Goal: Navigation & Orientation: Find specific page/section

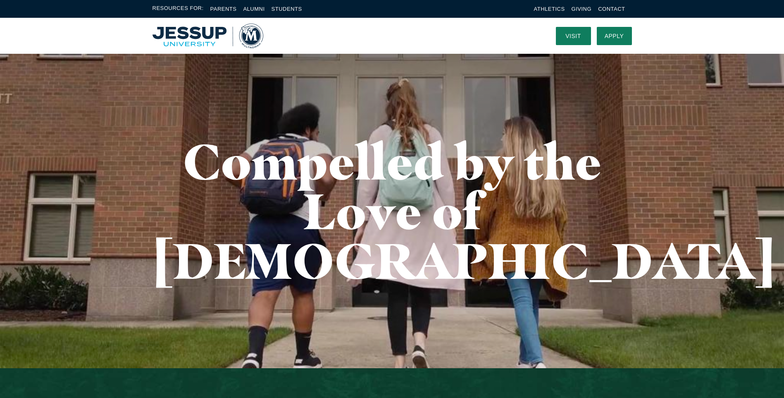
click at [294, 5] on li "Students" at bounding box center [287, 9] width 31 height 10
click at [295, 7] on link "Students" at bounding box center [287, 9] width 31 height 6
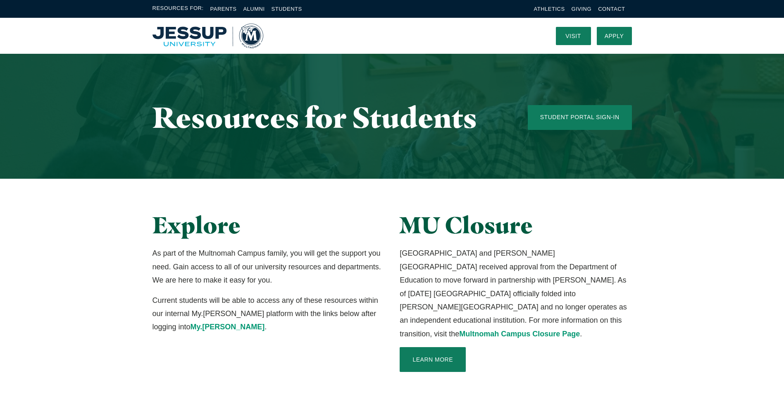
click at [207, 39] on img "Home" at bounding box center [208, 36] width 111 height 25
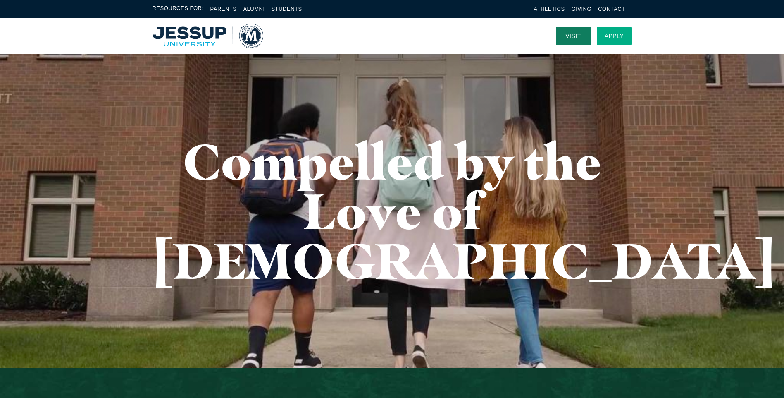
click at [604, 34] on link "Apply" at bounding box center [614, 36] width 35 height 18
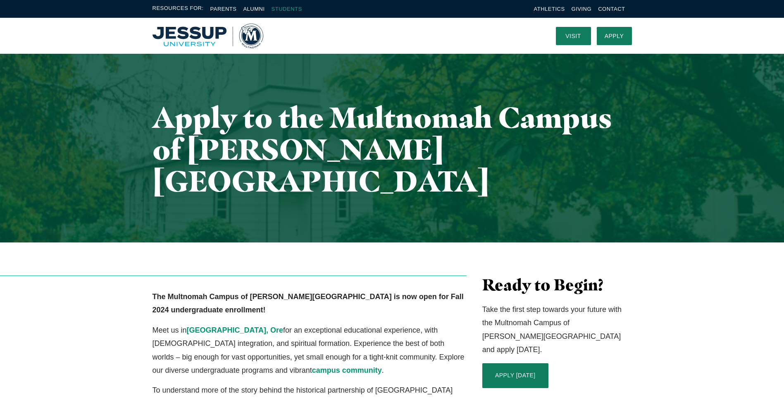
click at [284, 7] on link "Students" at bounding box center [287, 9] width 31 height 6
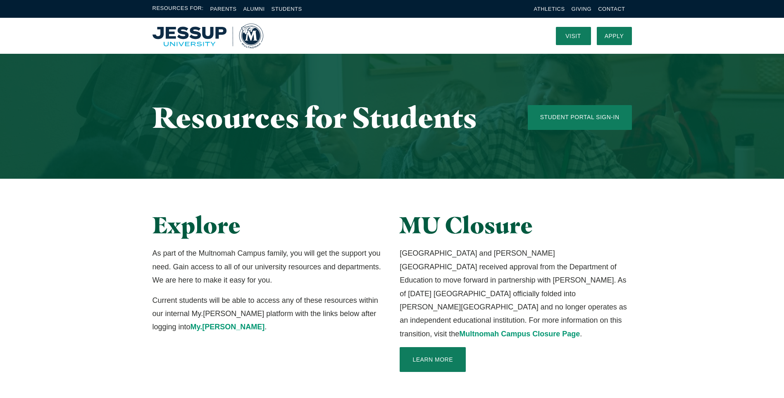
click at [252, 14] on li "Alumni" at bounding box center [253, 9] width 21 height 10
click at [255, 4] on li "Alumni" at bounding box center [253, 9] width 21 height 10
click at [251, 7] on link "Alumni" at bounding box center [253, 9] width 21 height 6
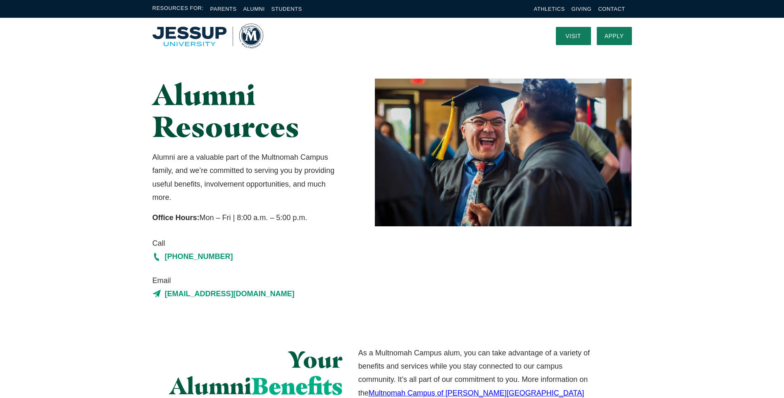
click at [239, 11] on ul "Parents Alumni Students" at bounding box center [253, 9] width 98 height 10
click at [228, 10] on link "Parents" at bounding box center [223, 9] width 26 height 6
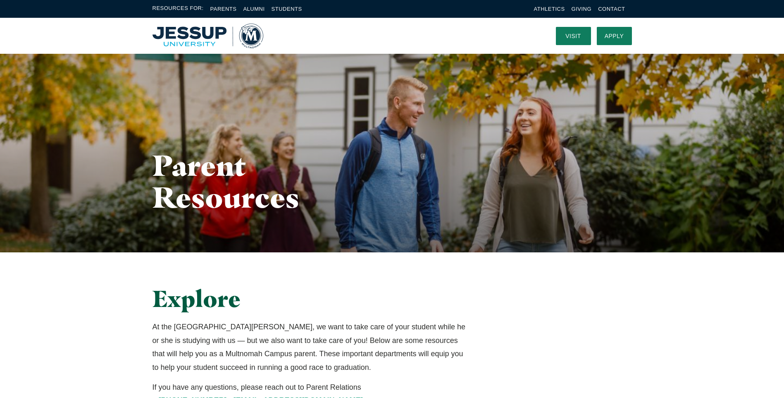
click at [193, 11] on span "Resources For:" at bounding box center [178, 9] width 51 height 10
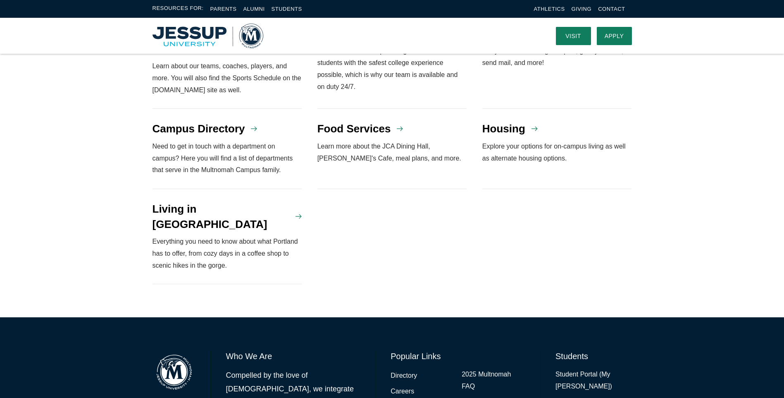
scroll to position [637, 0]
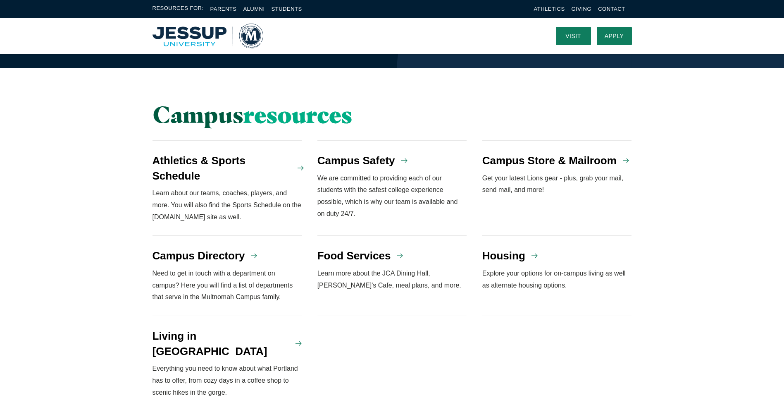
click at [259, 187] on p "Learn about our teams, coaches, players, and more. You will also find the Sport…" at bounding box center [228, 205] width 150 height 36
